Goal: Task Accomplishment & Management: Use online tool/utility

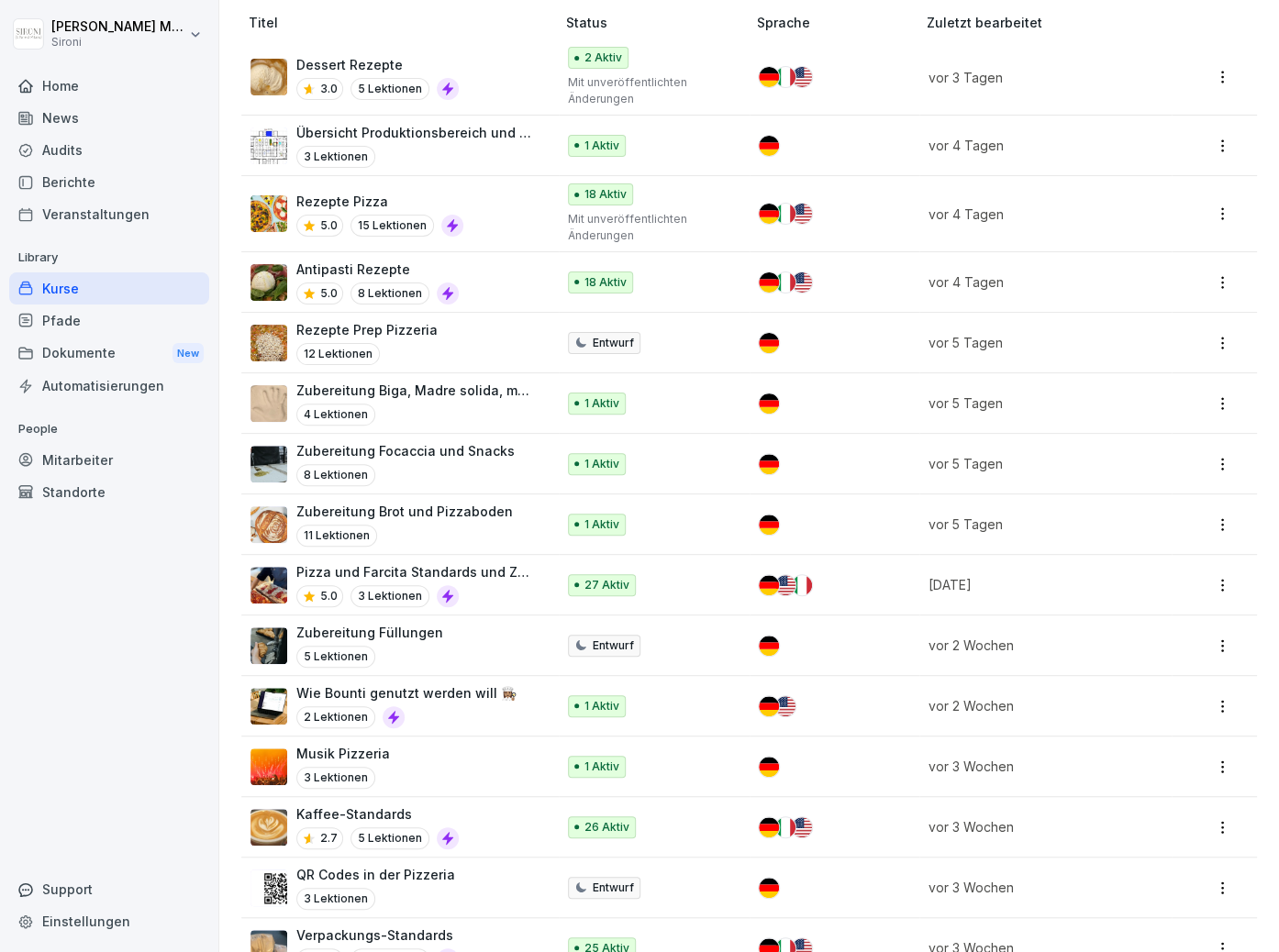
scroll to position [588, 0]
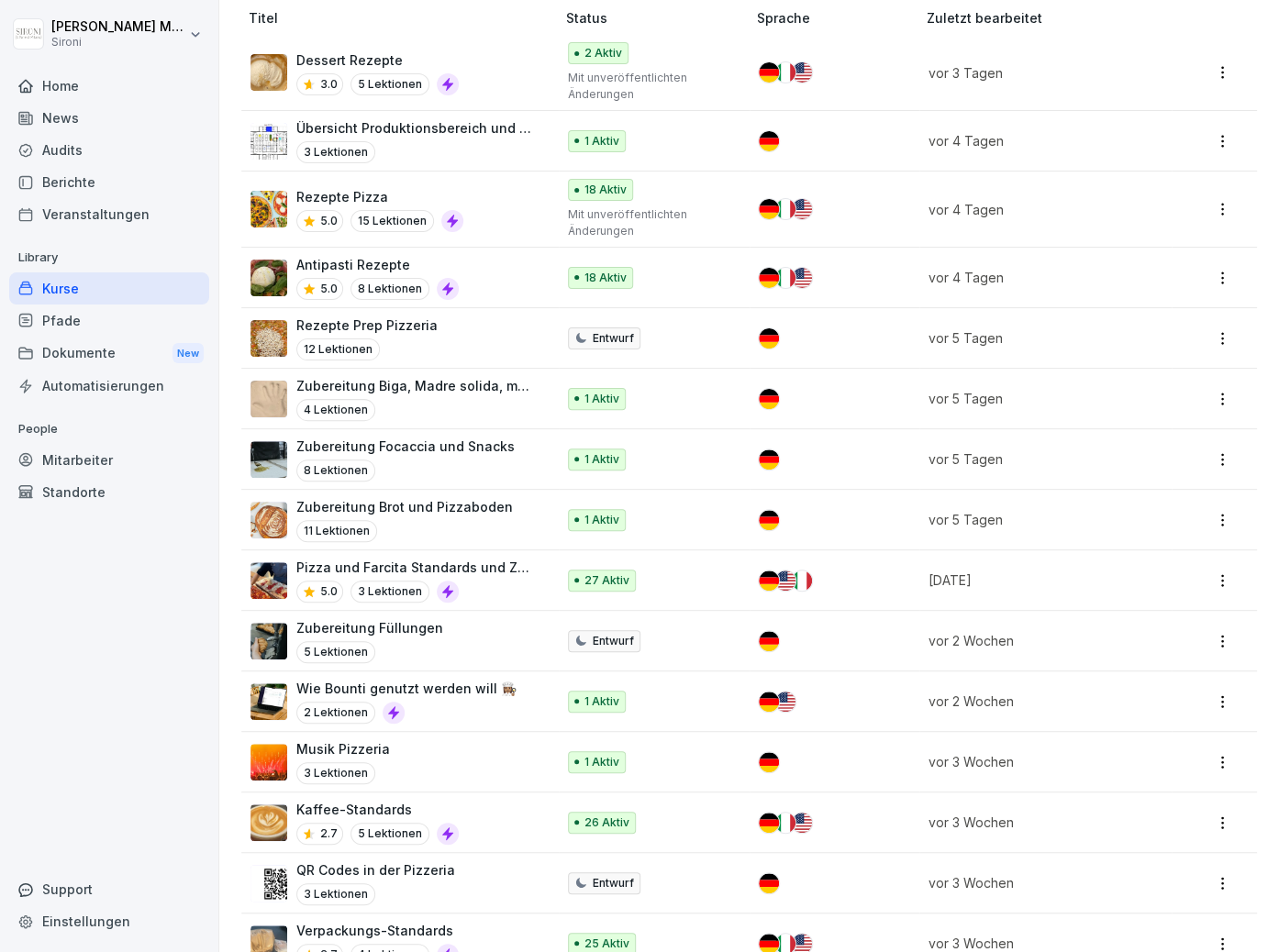
click at [344, 739] on p "Musik Pizzeria" at bounding box center [343, 749] width 93 height 19
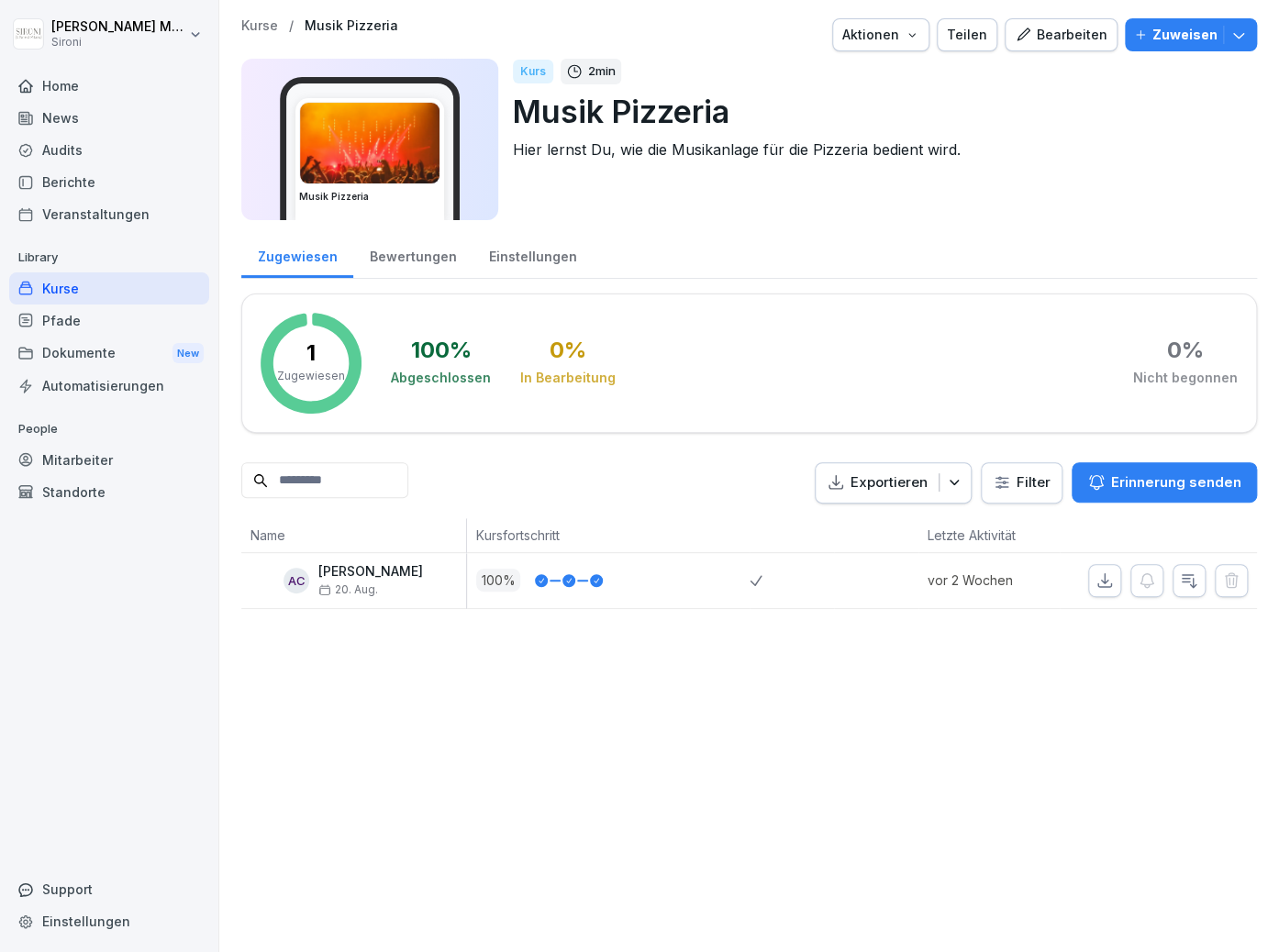
click at [1062, 30] on div "Bearbeiten" at bounding box center [1060, 34] width 92 height 20
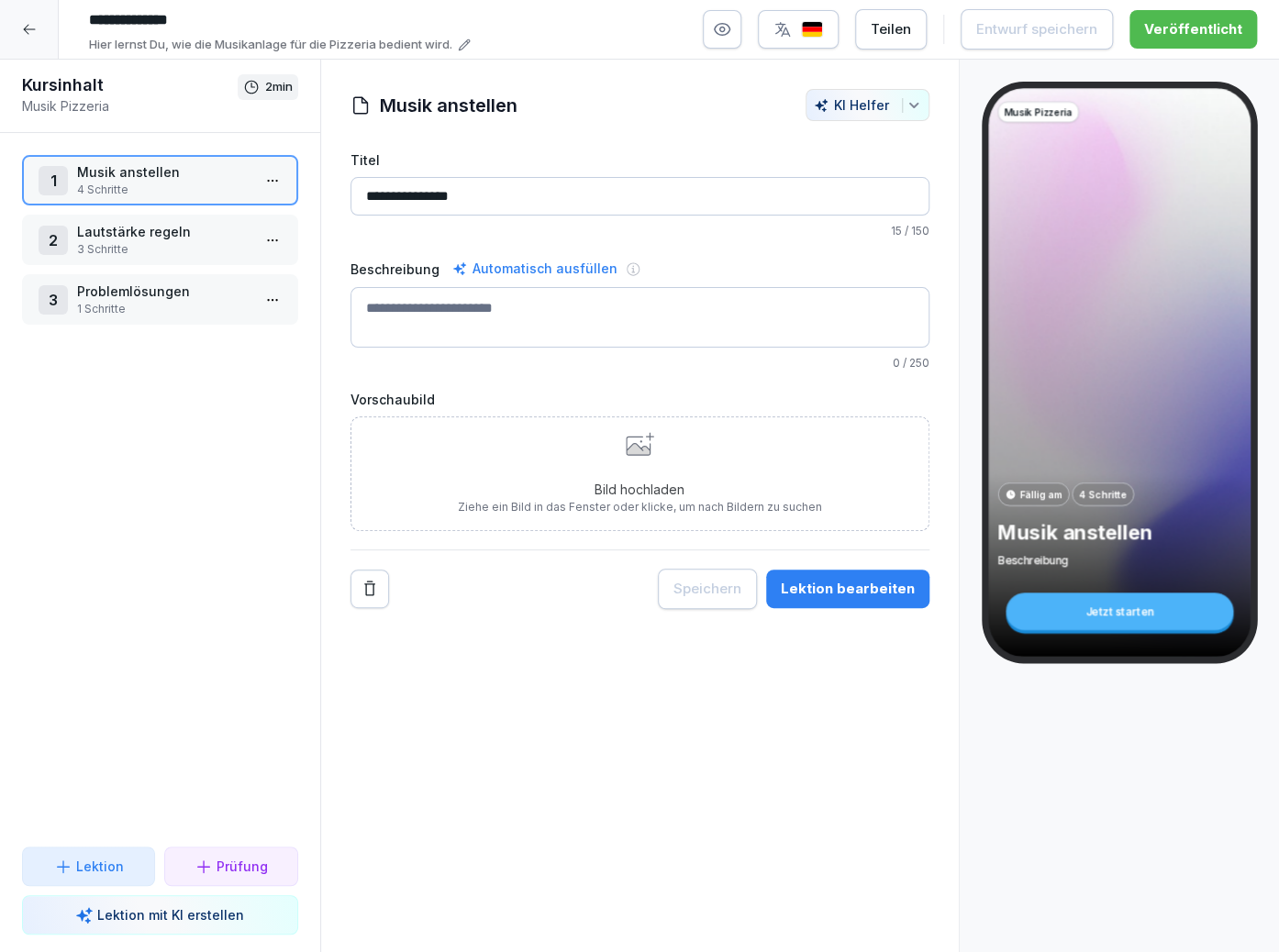
click at [633, 450] on icon at bounding box center [638, 449] width 24 height 12
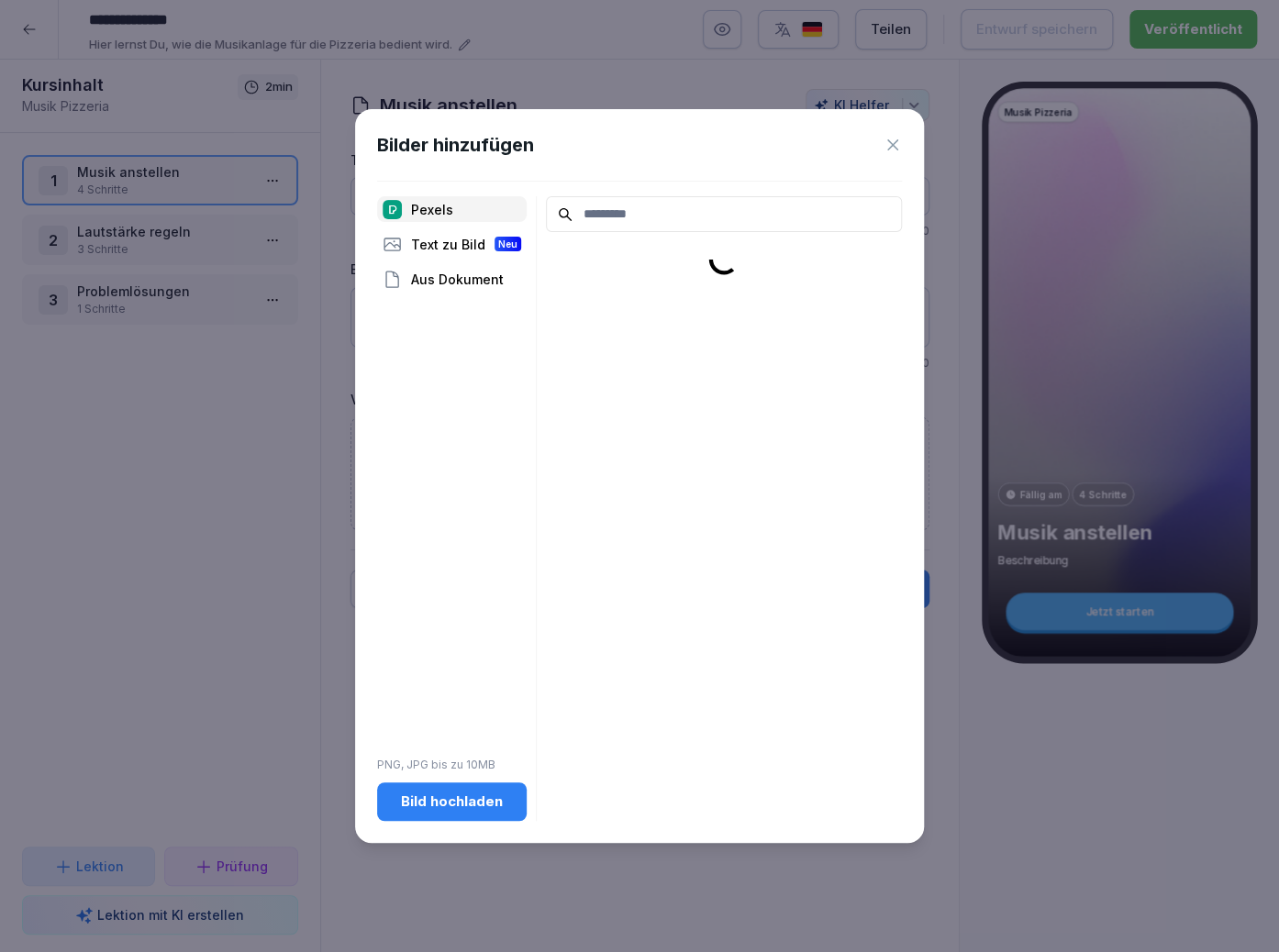
click at [452, 799] on div "Bild hochladen" at bounding box center [452, 801] width 121 height 20
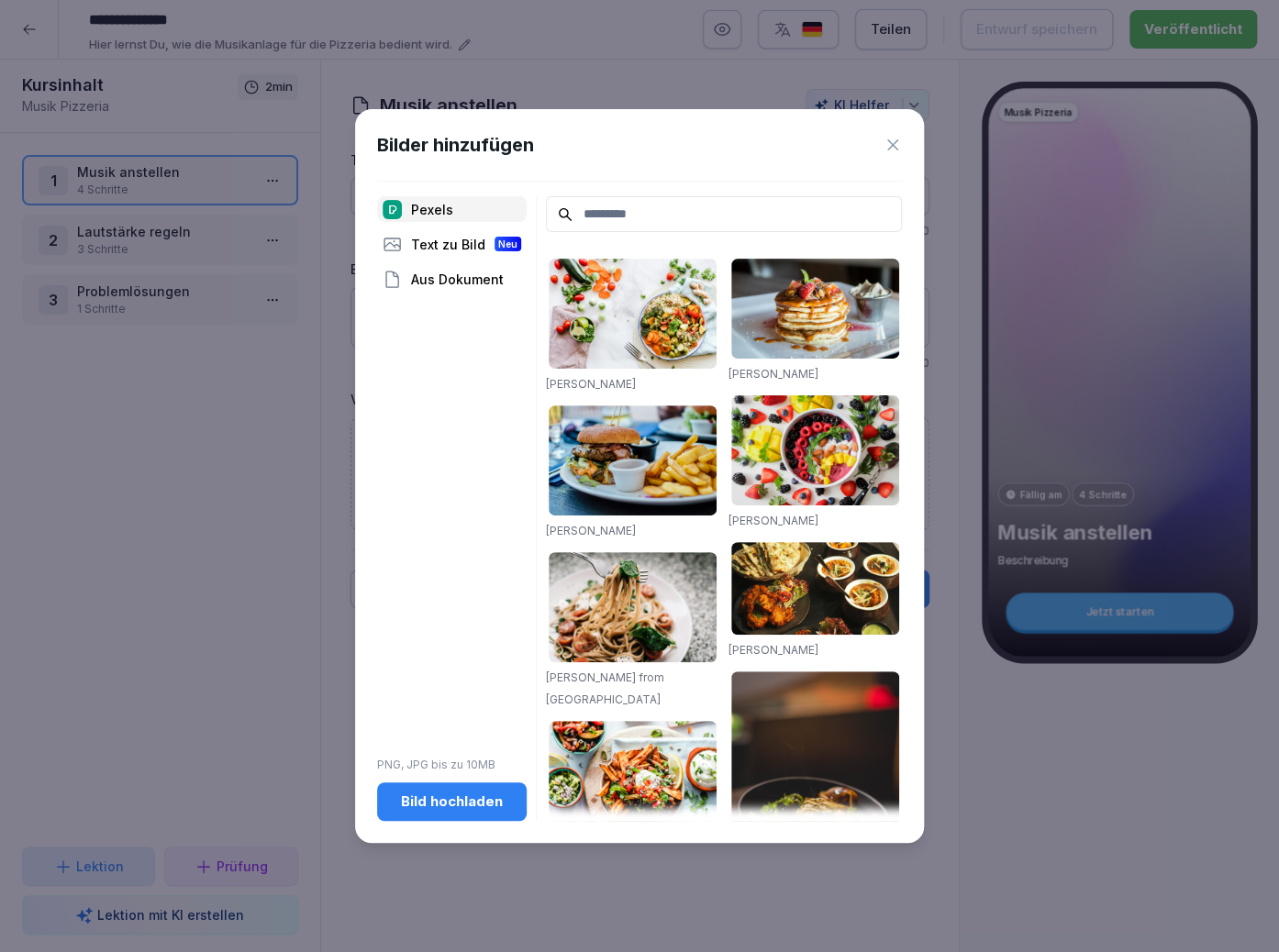
click at [921, 173] on div "Bilder hinzufügen Pexels Text zu Bild Neu Aus Dokument PNG, JPG bis zu 10MB Bil…" at bounding box center [639, 475] width 569 height 733
click at [906, 147] on div "Bilder hinzufügen Pexels Text zu Bild Neu Aus Dokument PNG, JPG bis zu 10MB Bil…" at bounding box center [639, 475] width 569 height 733
click at [898, 148] on icon at bounding box center [892, 145] width 18 height 18
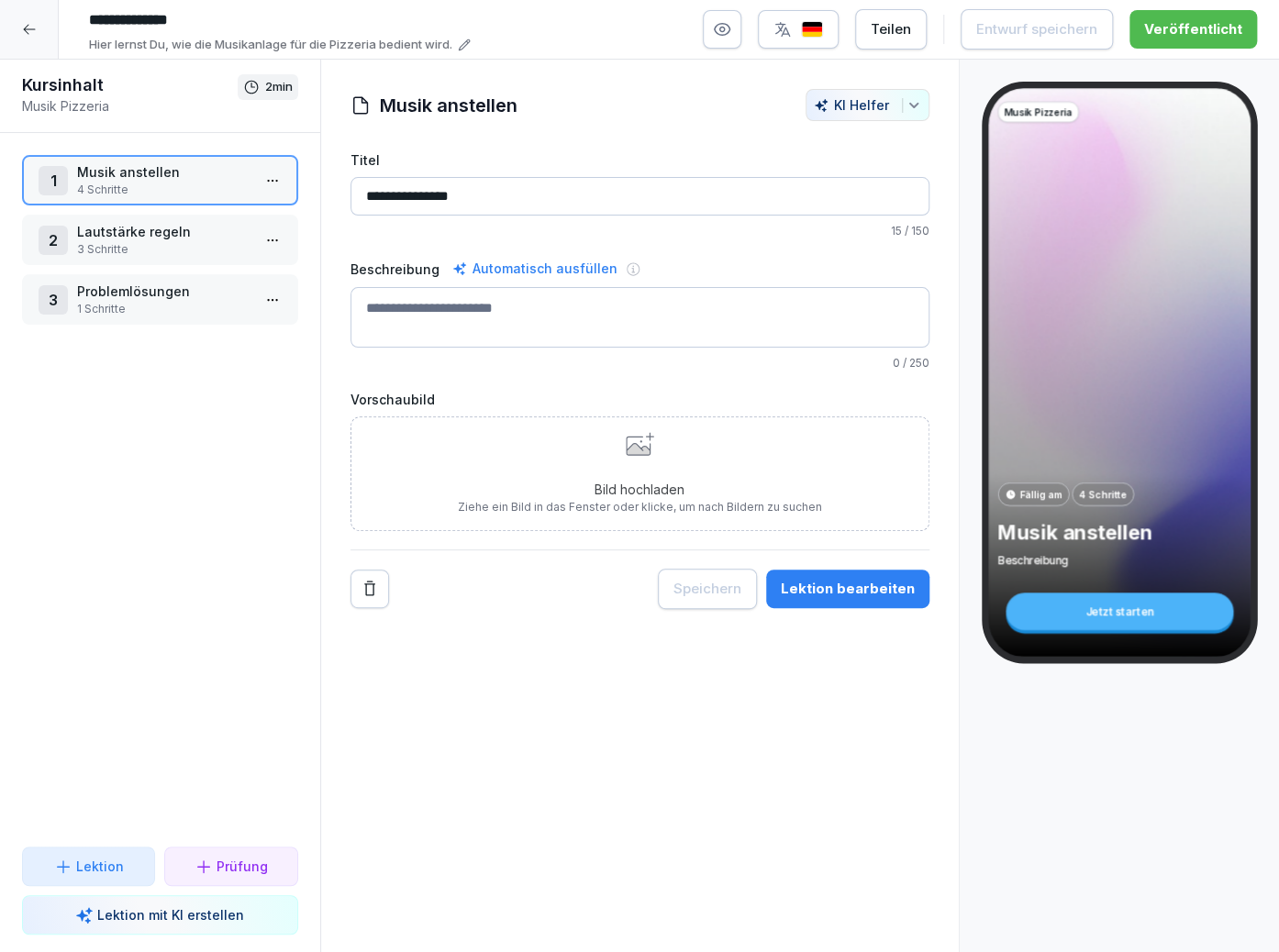
click at [140, 256] on div "2 Lautstärke regeln 3 Schritte" at bounding box center [160, 240] width 276 height 51
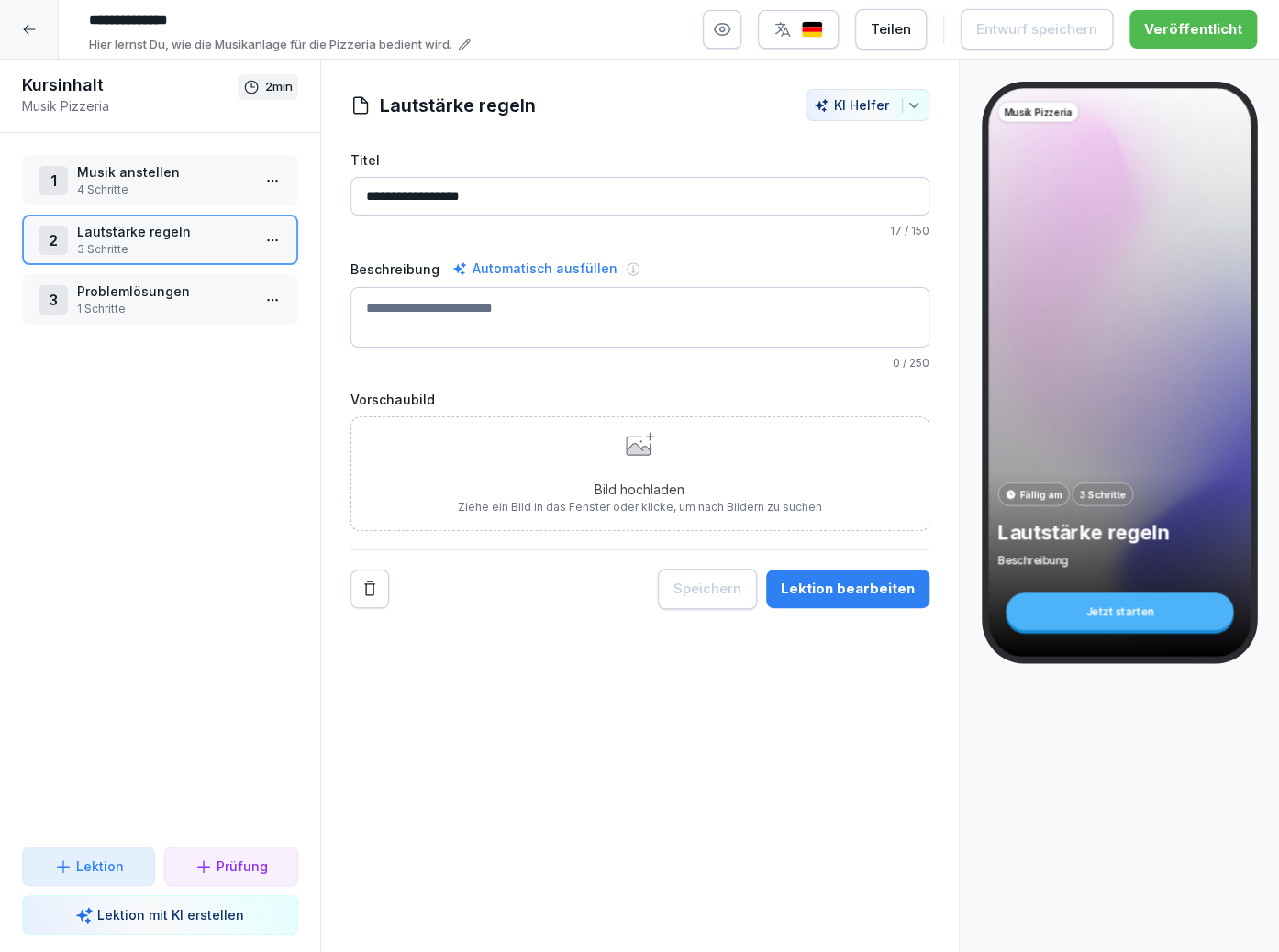
click at [265, 236] on html "**********" at bounding box center [640, 476] width 1279 height 952
click at [652, 434] on html "**********" at bounding box center [640, 476] width 1279 height 952
click at [645, 449] on icon at bounding box center [638, 449] width 24 height 12
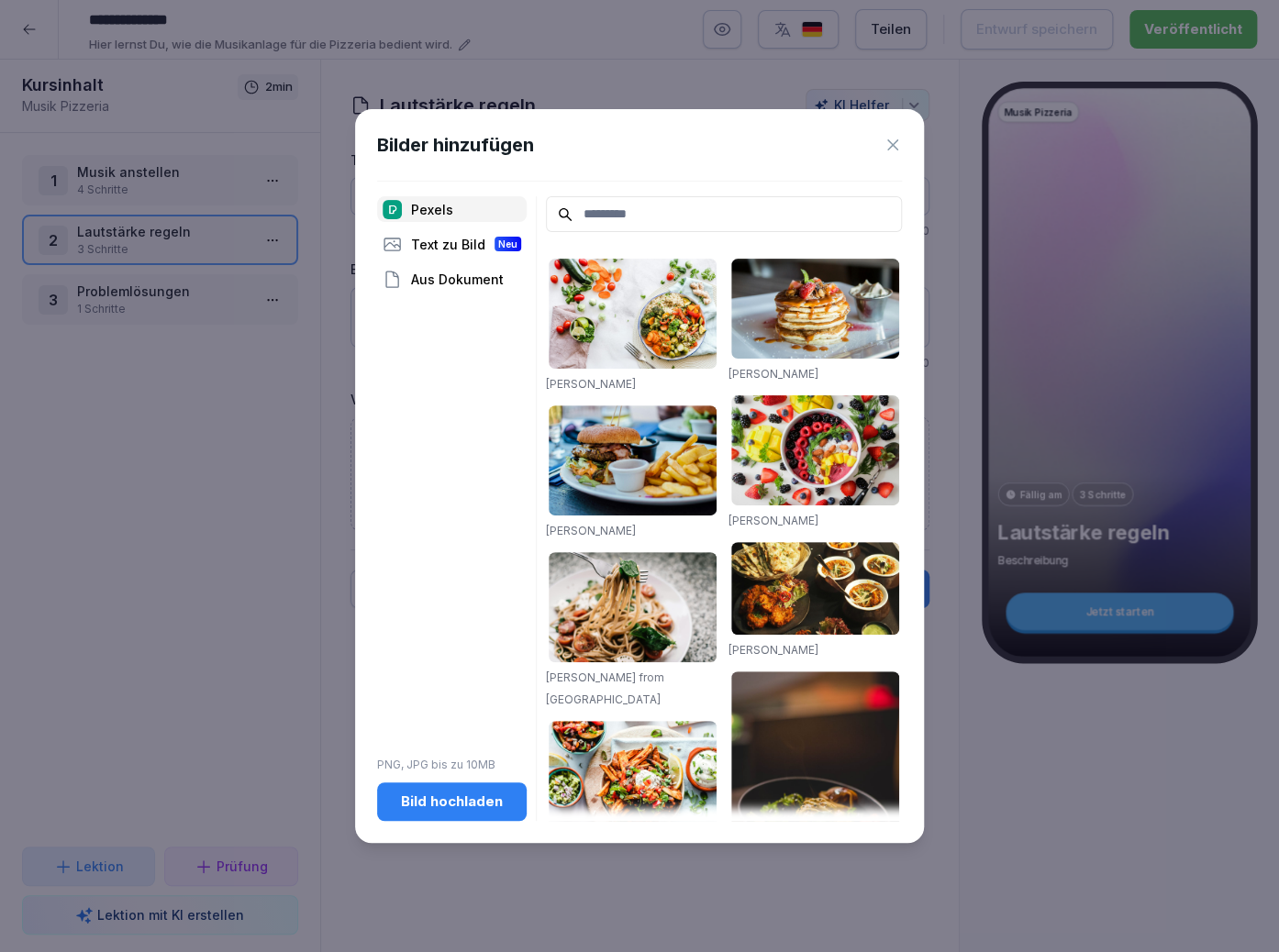
click at [451, 806] on div "Bild hochladen" at bounding box center [452, 801] width 121 height 20
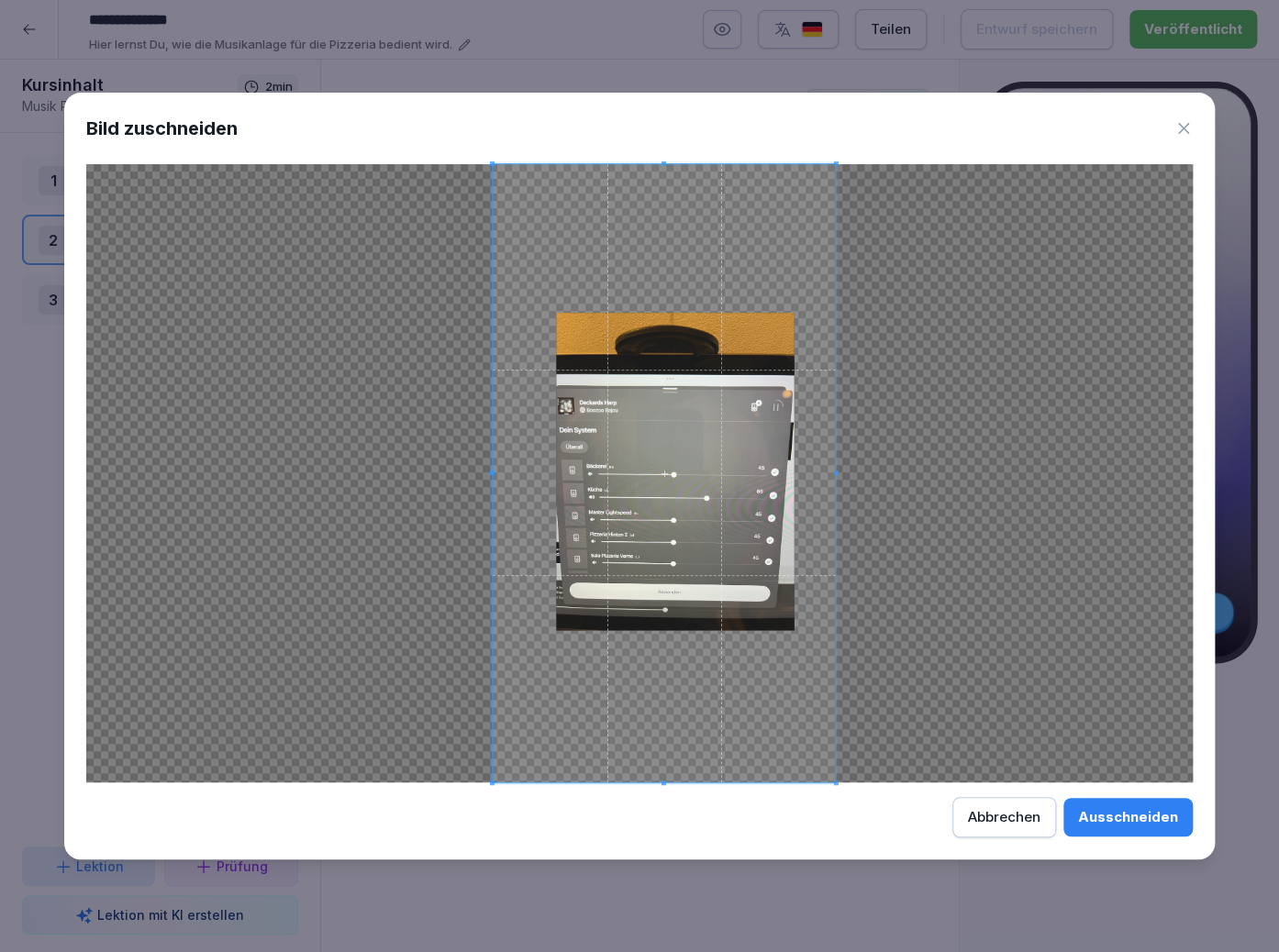
click at [740, 458] on span at bounding box center [664, 473] width 343 height 618
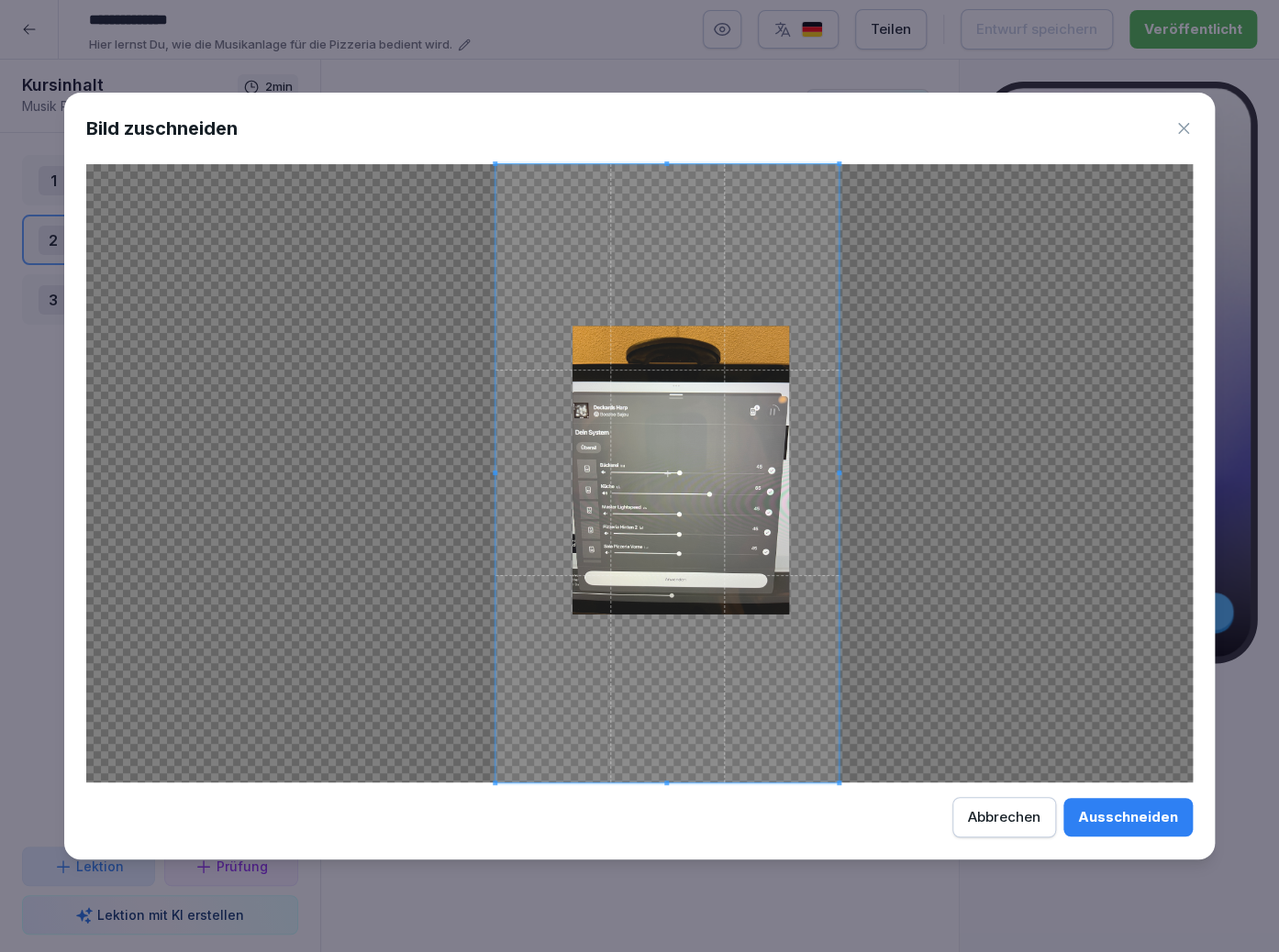
click at [996, 818] on div "Abbrechen" at bounding box center [1004, 817] width 73 height 20
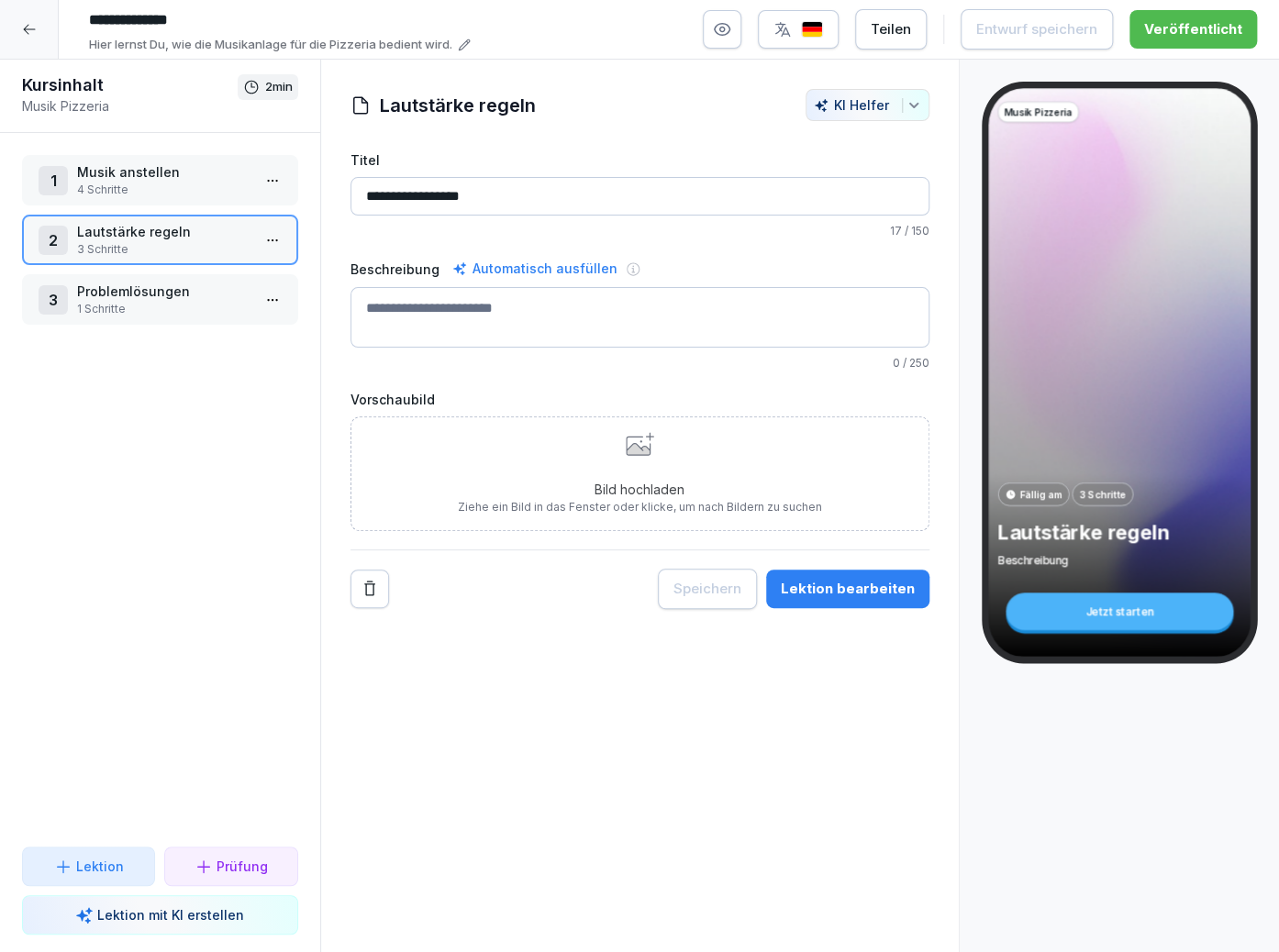
click at [657, 482] on p "Bild hochladen" at bounding box center [640, 490] width 364 height 19
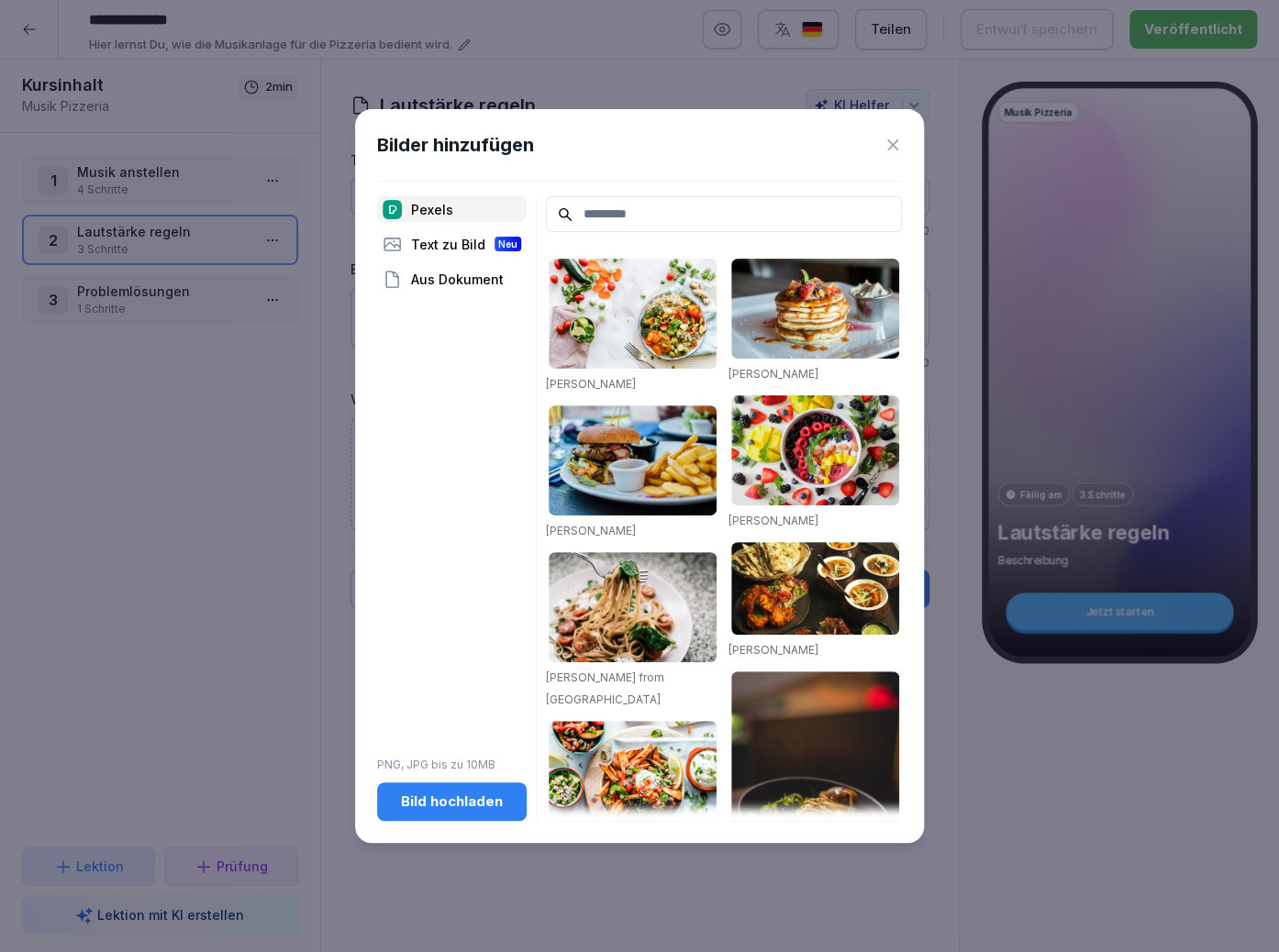
click at [491, 799] on div "Bild hochladen" at bounding box center [452, 801] width 121 height 20
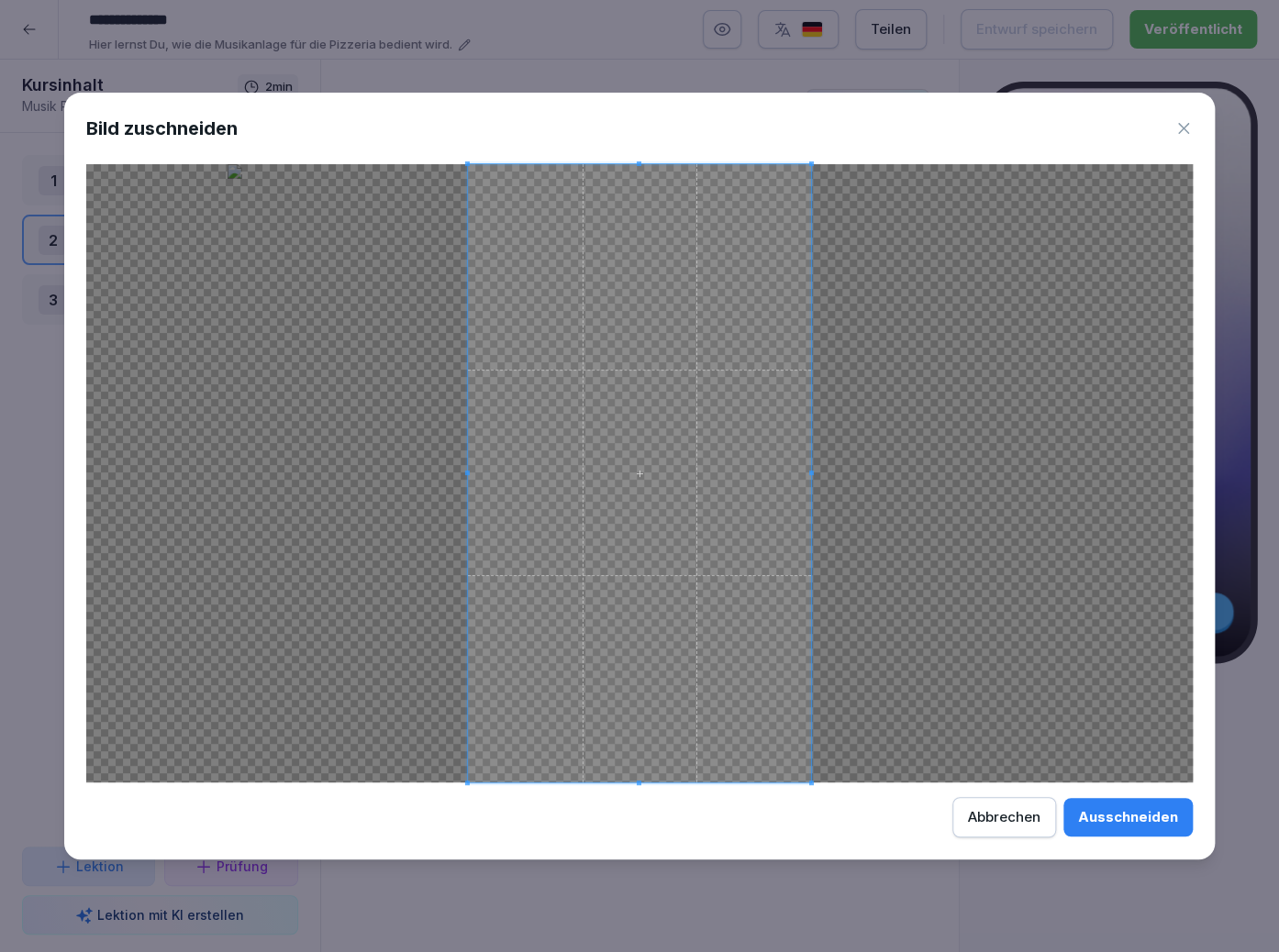
click at [1183, 123] on icon at bounding box center [1184, 128] width 18 height 18
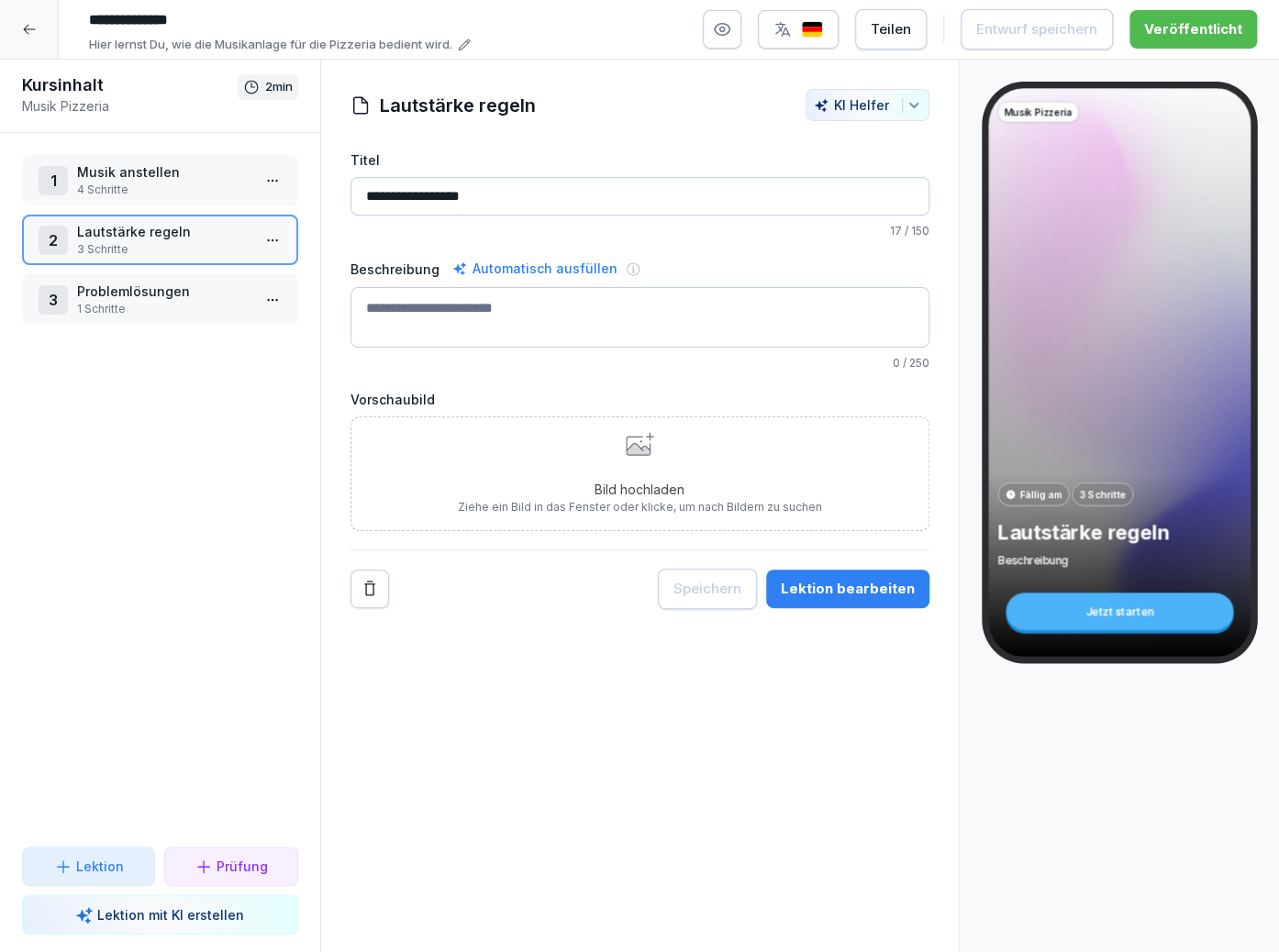
click at [625, 458] on div "Bild hochladen Ziehe ein Bild in das Fenster oder klicke, um nach Bildern zu su…" at bounding box center [640, 474] width 364 height 84
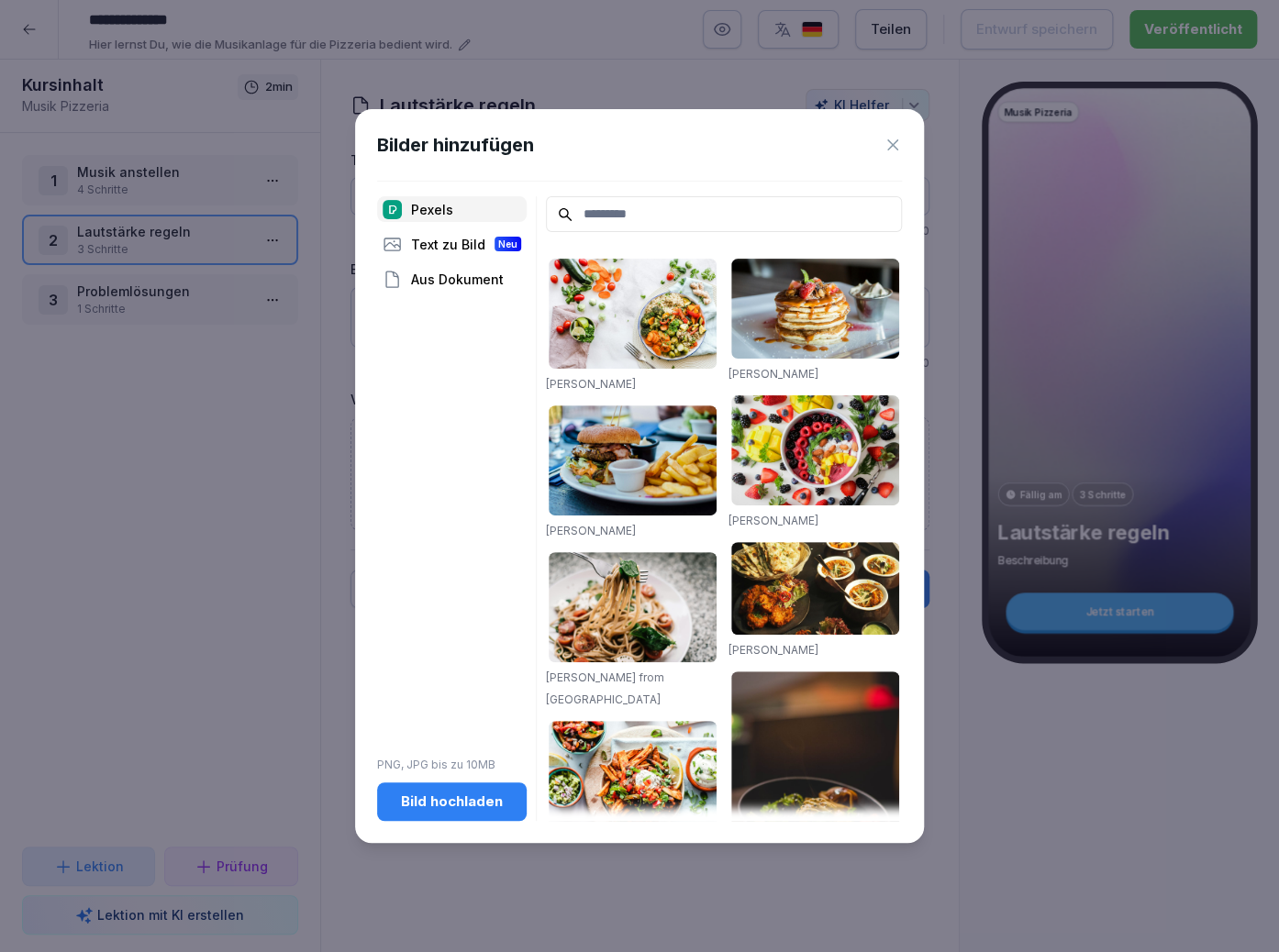
click at [492, 803] on div "Bild hochladen" at bounding box center [452, 801] width 121 height 20
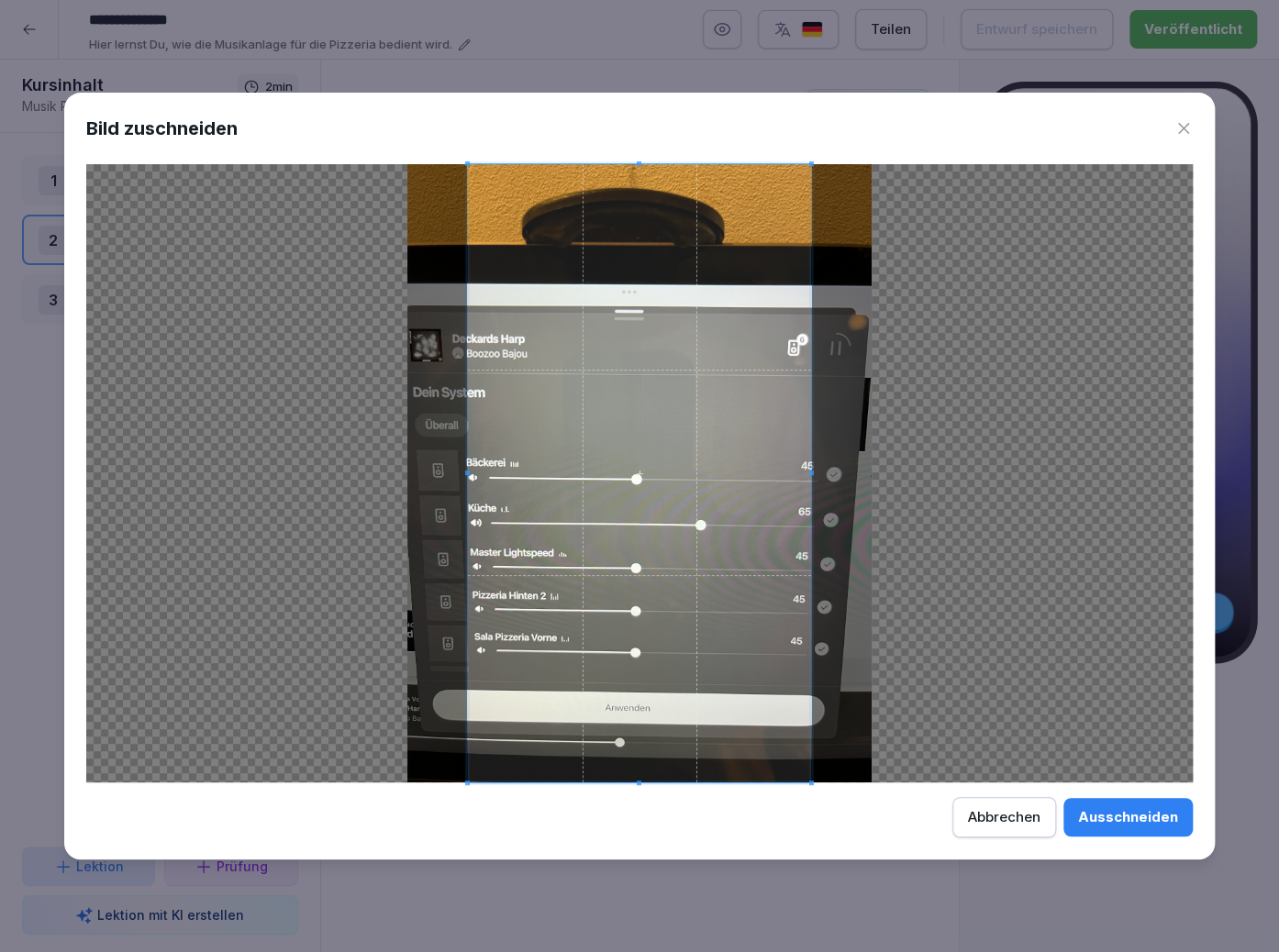
click at [718, 394] on span at bounding box center [640, 473] width 343 height 618
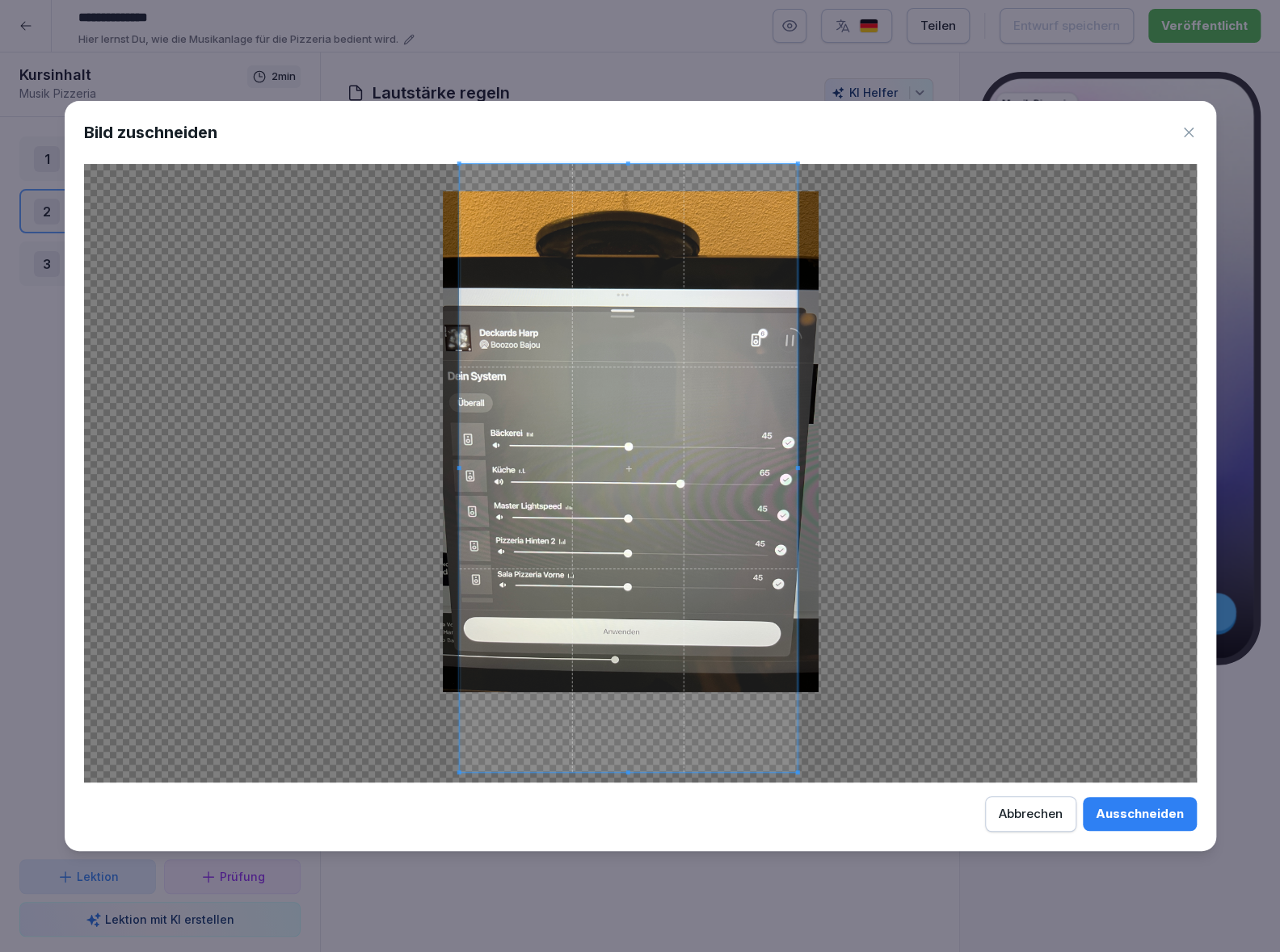
click at [1125, 818] on div "Ausschneiden" at bounding box center [1139, 813] width 88 height 18
